Goal: Task Accomplishment & Management: Manage account settings

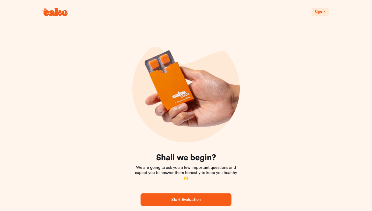
click at [317, 12] on span "Sign In" at bounding box center [320, 12] width 11 height 4
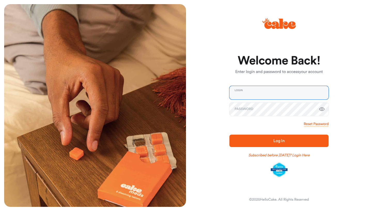
click at [277, 94] on input "email" at bounding box center [278, 92] width 99 height 13
type input "**********"
click at [278, 141] on span "Log In" at bounding box center [278, 140] width 11 height 4
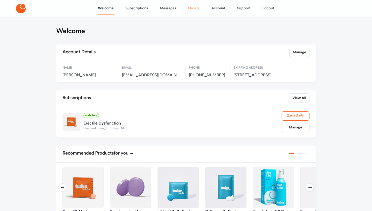
click at [196, 10] on link "Orders" at bounding box center [193, 8] width 11 height 12
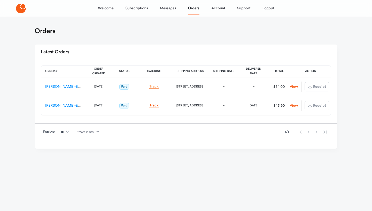
click at [158, 86] on link "Track" at bounding box center [153, 86] width 9 height 4
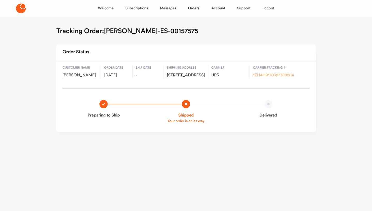
click at [277, 75] on link "1ZH4H9170327788204" at bounding box center [273, 75] width 41 height 4
click at [138, 6] on link "Subscriptions" at bounding box center [137, 8] width 22 height 12
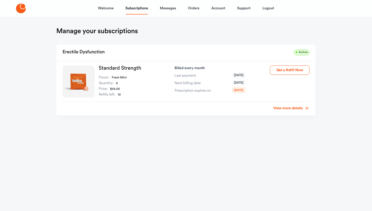
click at [293, 108] on link "View more details" at bounding box center [291, 107] width 36 height 5
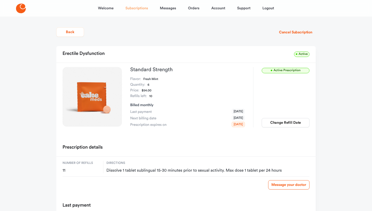
click at [131, 8] on link "Subscriptions" at bounding box center [137, 8] width 22 height 12
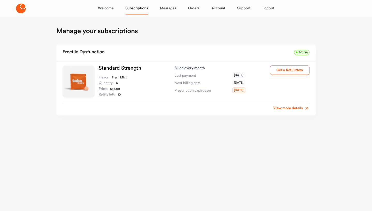
click at [293, 108] on link "View more details" at bounding box center [291, 107] width 36 height 5
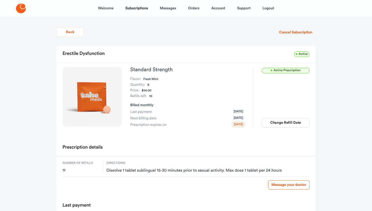
click at [330, 118] on div "Welcome Subscriptions Messages Orders Account Support Logout Back Cancel Subscr…" at bounding box center [186, 133] width 372 height 267
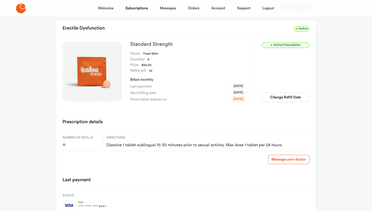
scroll to position [15, 0]
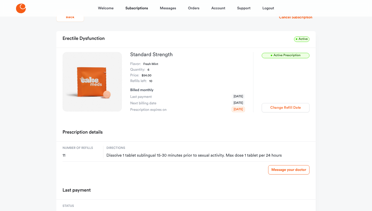
click at [281, 110] on button "Change Refill Date" at bounding box center [286, 107] width 48 height 9
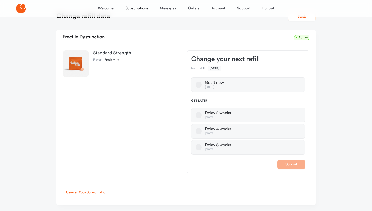
click at [200, 145] on button "Delay 8 weeks [DATE]" at bounding box center [199, 147] width 6 height 6
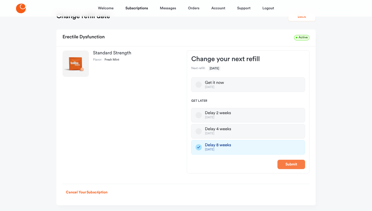
click at [288, 165] on button "Submit" at bounding box center [291, 163] width 28 height 9
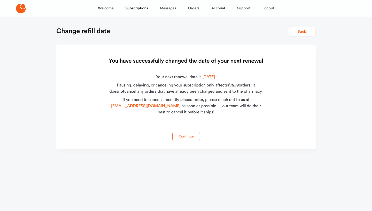
click at [190, 135] on button "Continue" at bounding box center [186, 135] width 28 height 9
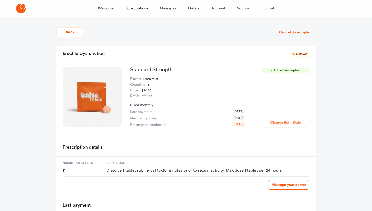
click at [288, 123] on button "Change Refill Date" at bounding box center [286, 122] width 48 height 9
